Goal: Information Seeking & Learning: Check status

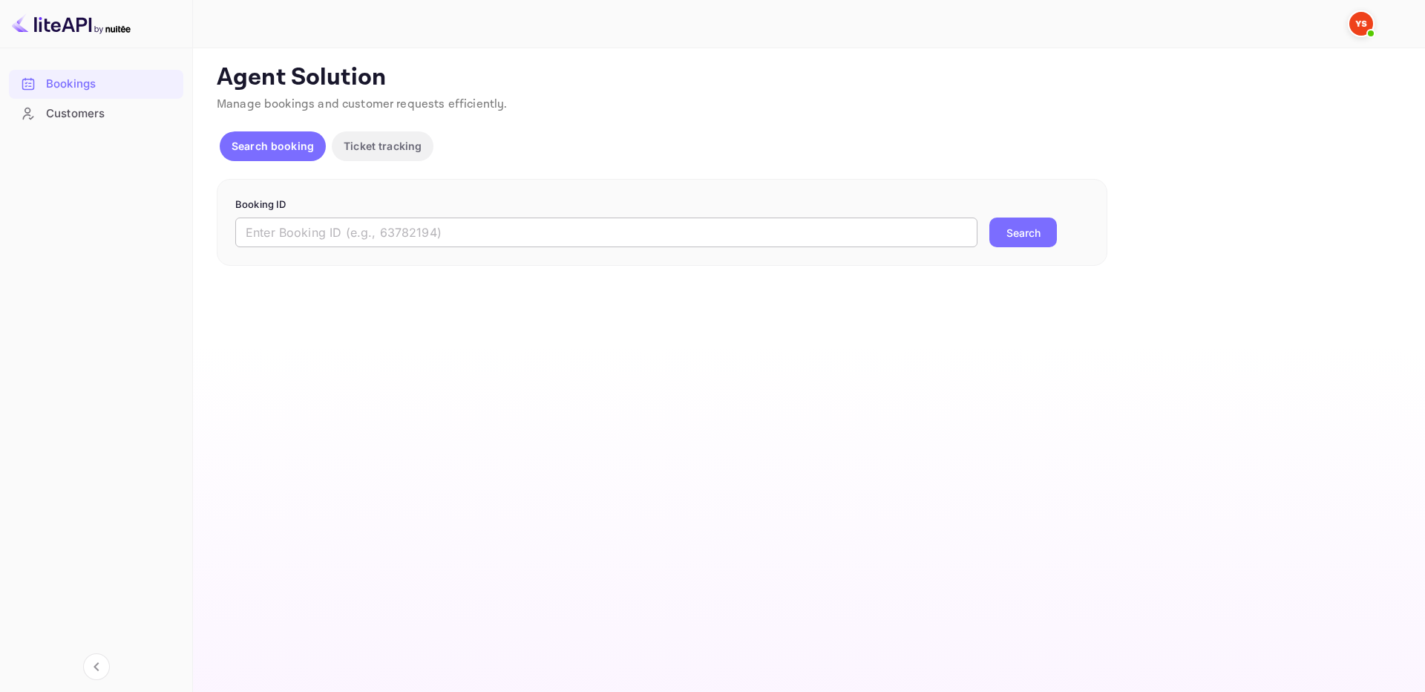
click at [881, 250] on div "Booking ID ​ Search" at bounding box center [662, 223] width 891 height 88
click at [894, 237] on input "text" at bounding box center [606, 232] width 742 height 30
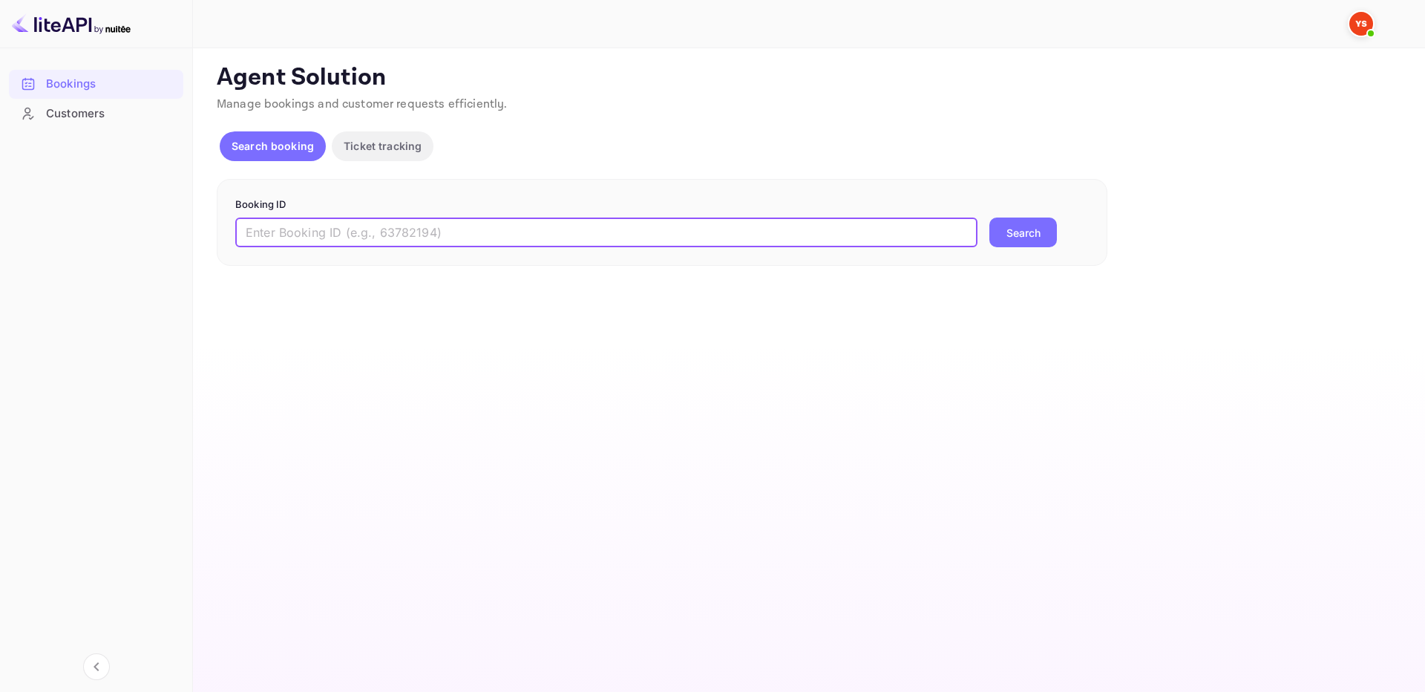
paste input "9958008"
type input "9958008"
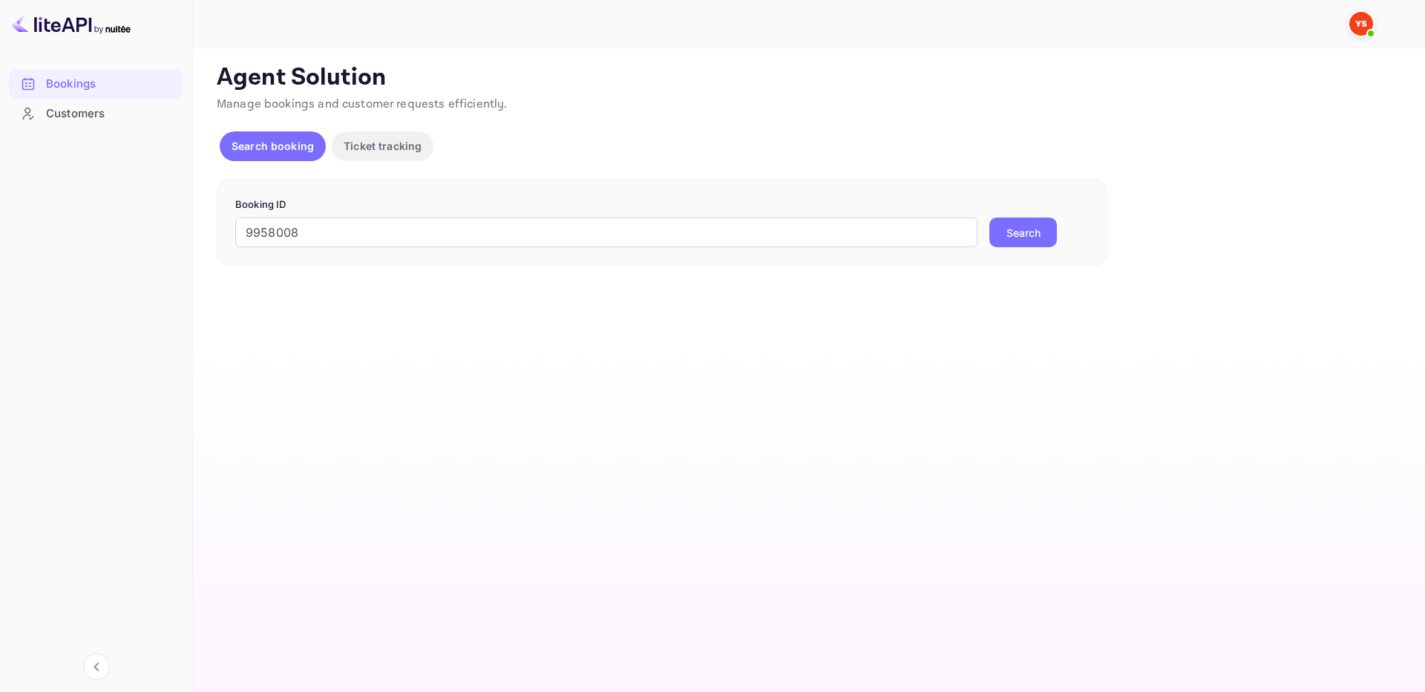
click at [1035, 233] on button "Search" at bounding box center [1023, 232] width 68 height 30
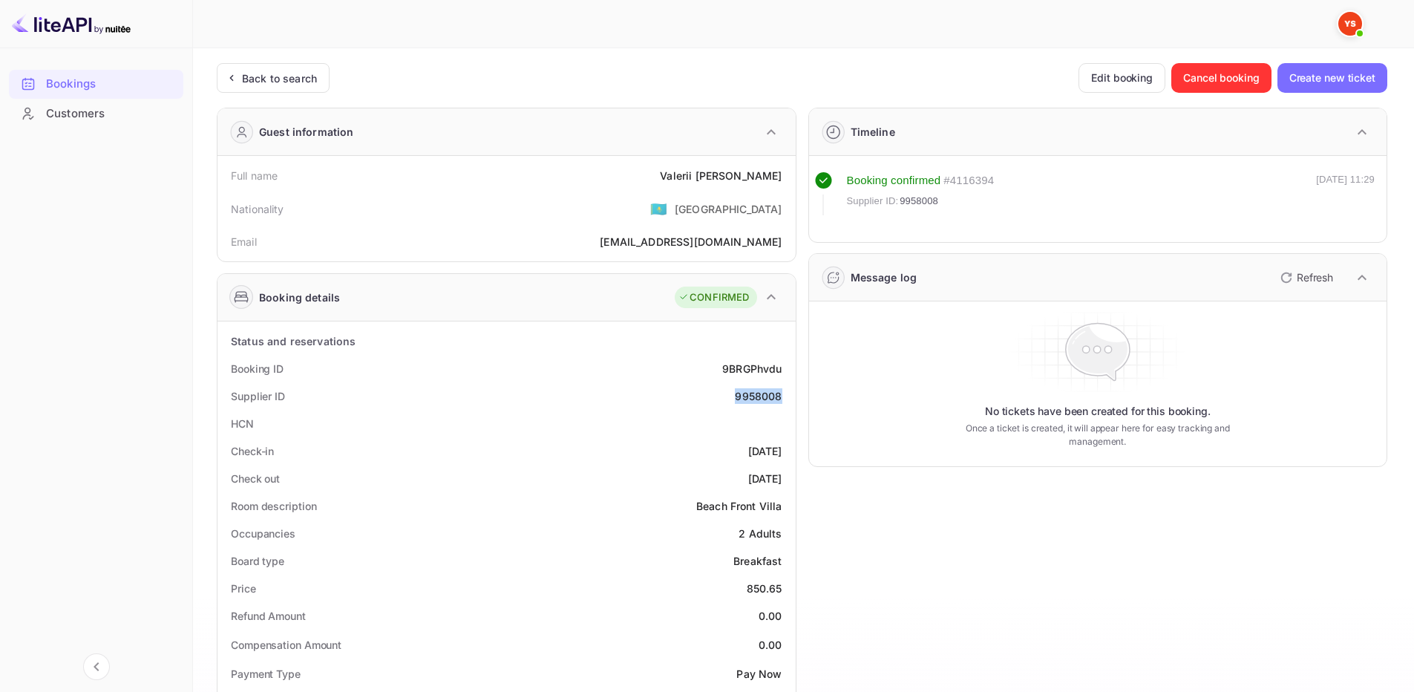
drag, startPoint x: 728, startPoint y: 390, endPoint x: 530, endPoint y: 131, distance: 326.1
copy div "9958008"
drag, startPoint x: 687, startPoint y: 172, endPoint x: 613, endPoint y: 75, distance: 122.3
click at [787, 173] on div "Full name [PERSON_NAME]" at bounding box center [506, 175] width 566 height 27
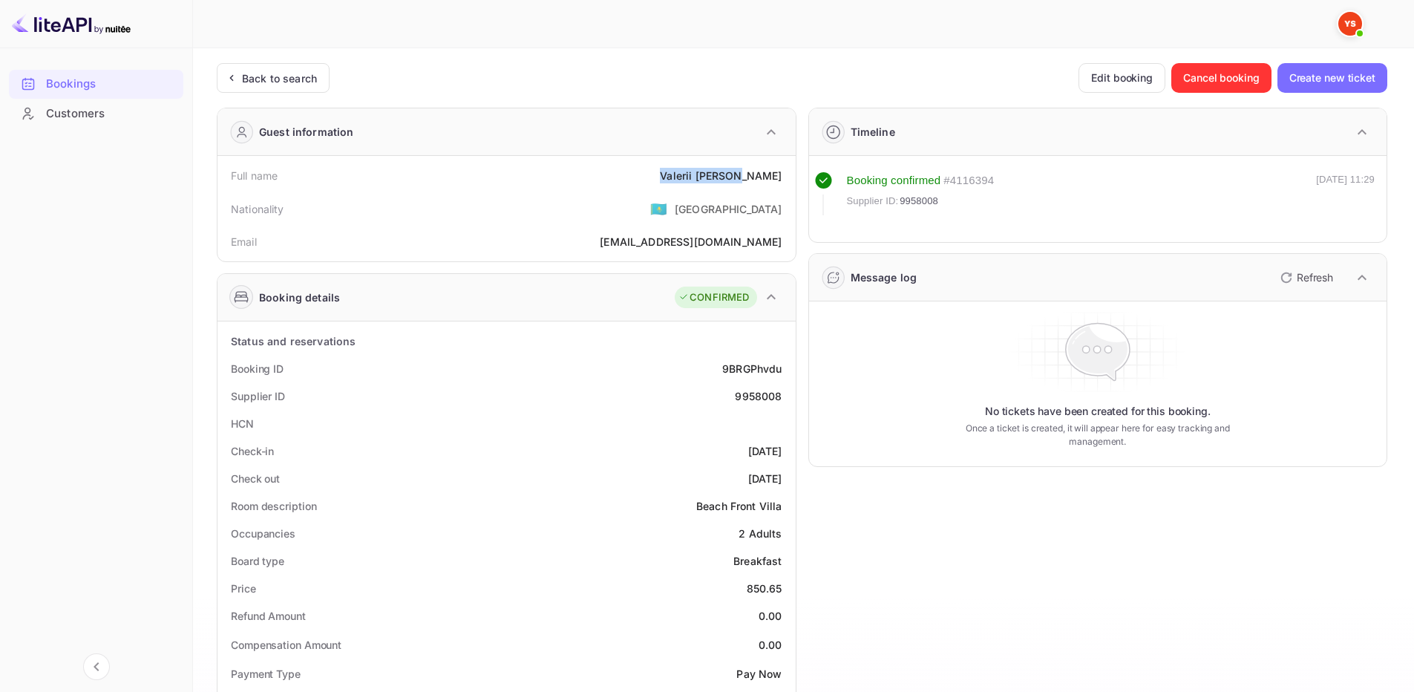
copy div "[PERSON_NAME]"
drag, startPoint x: 735, startPoint y: 594, endPoint x: 755, endPoint y: 548, distance: 50.2
click at [782, 589] on div "Price 850.65" at bounding box center [506, 587] width 566 height 27
copy div "850.65"
